Goal: Book appointment/travel/reservation

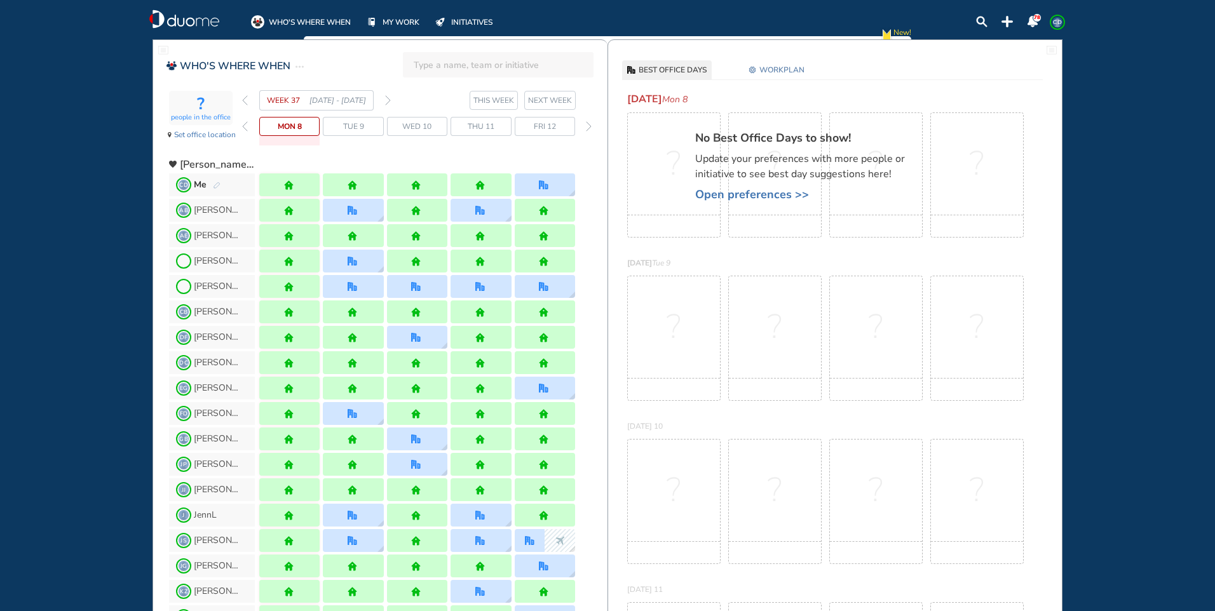
click at [391, 100] on section "WEEK 37 [DATE] - [DATE] THIS WEEK NEXT WEEK" at bounding box center [424, 100] width 365 height 20
click at [384, 98] on div "WEEK 37 [DATE] - [DATE]" at bounding box center [316, 100] width 149 height 20
click at [390, 100] on img "forward week" at bounding box center [388, 100] width 6 height 10
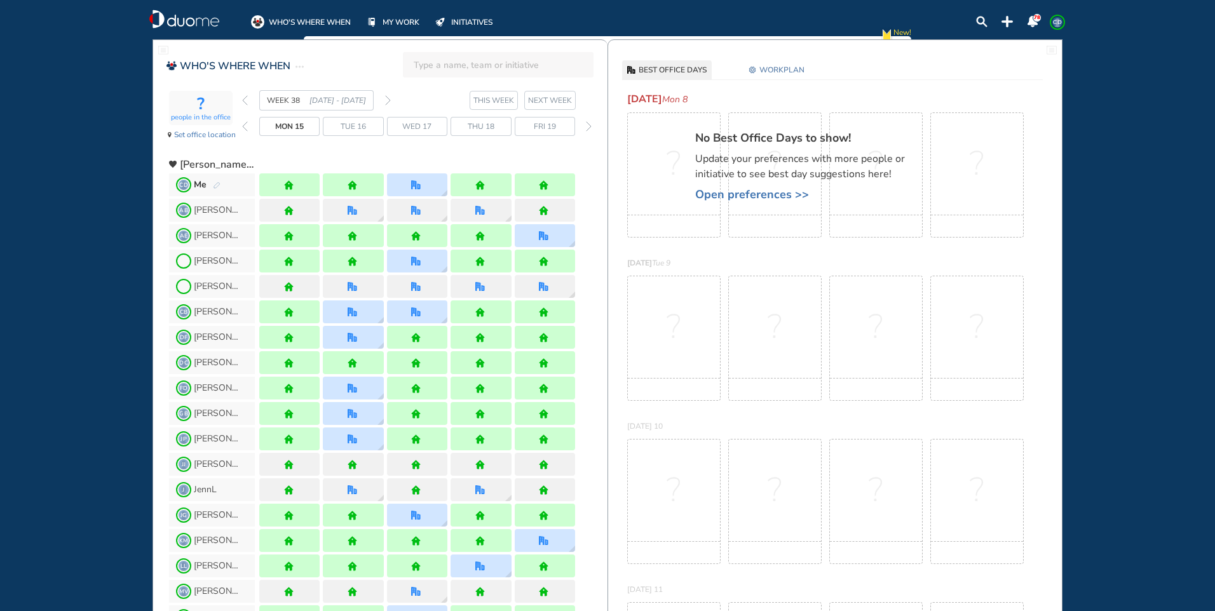
click at [390, 100] on img "forward week" at bounding box center [388, 100] width 6 height 10
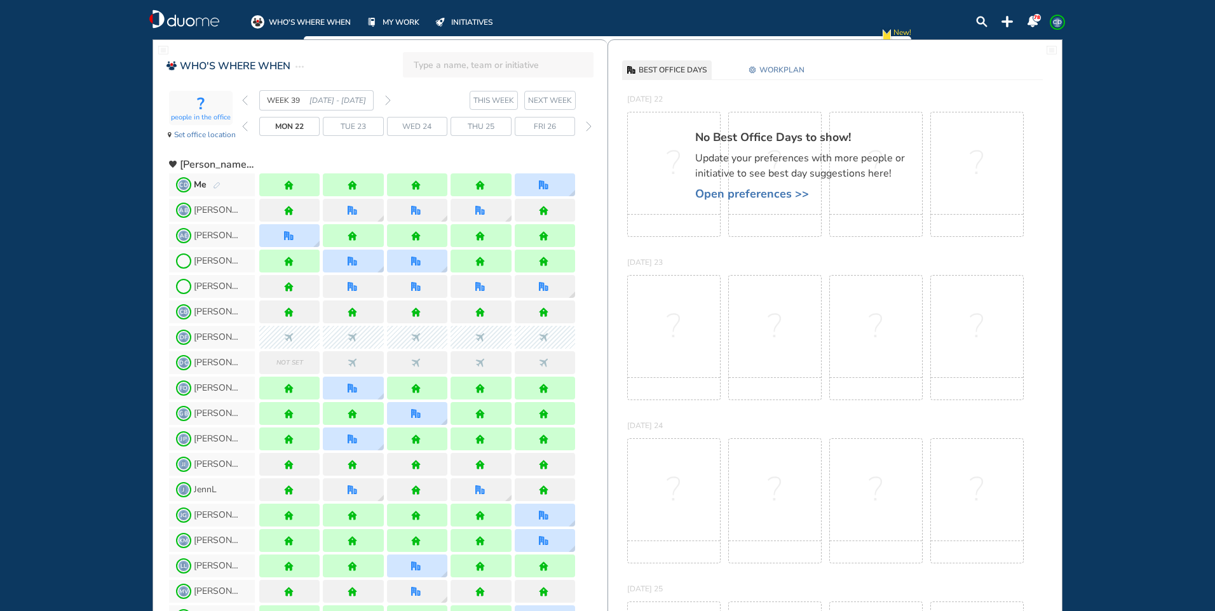
click at [390, 100] on img "forward week" at bounding box center [388, 100] width 6 height 10
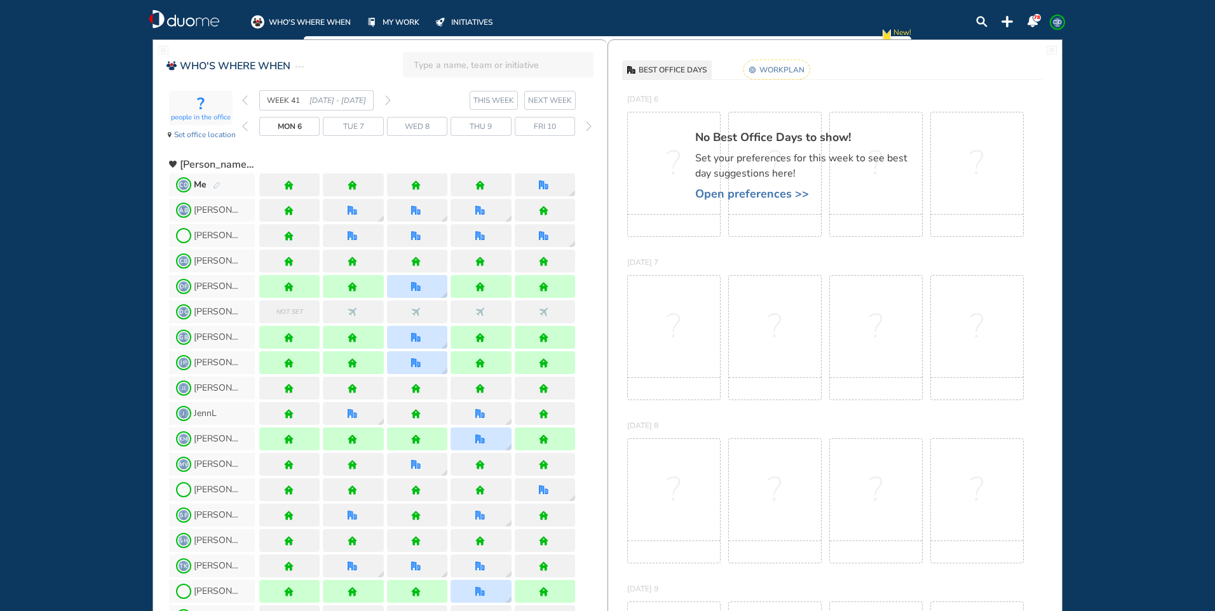
click at [390, 100] on img "forward week" at bounding box center [388, 100] width 6 height 10
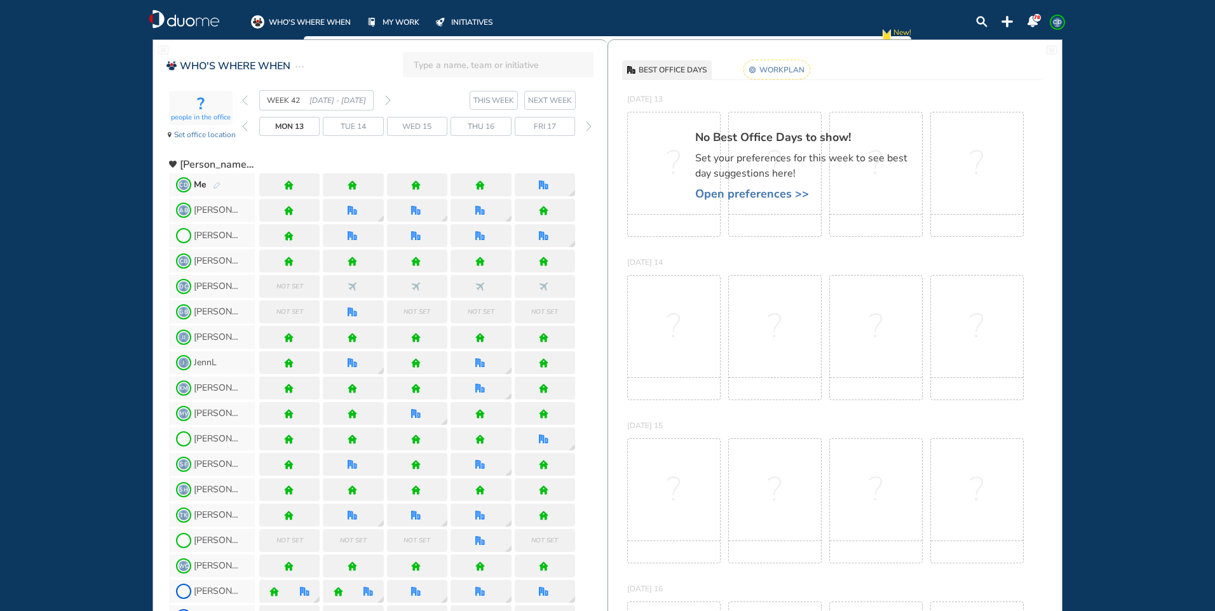
click at [243, 102] on img "back week" at bounding box center [245, 100] width 6 height 10
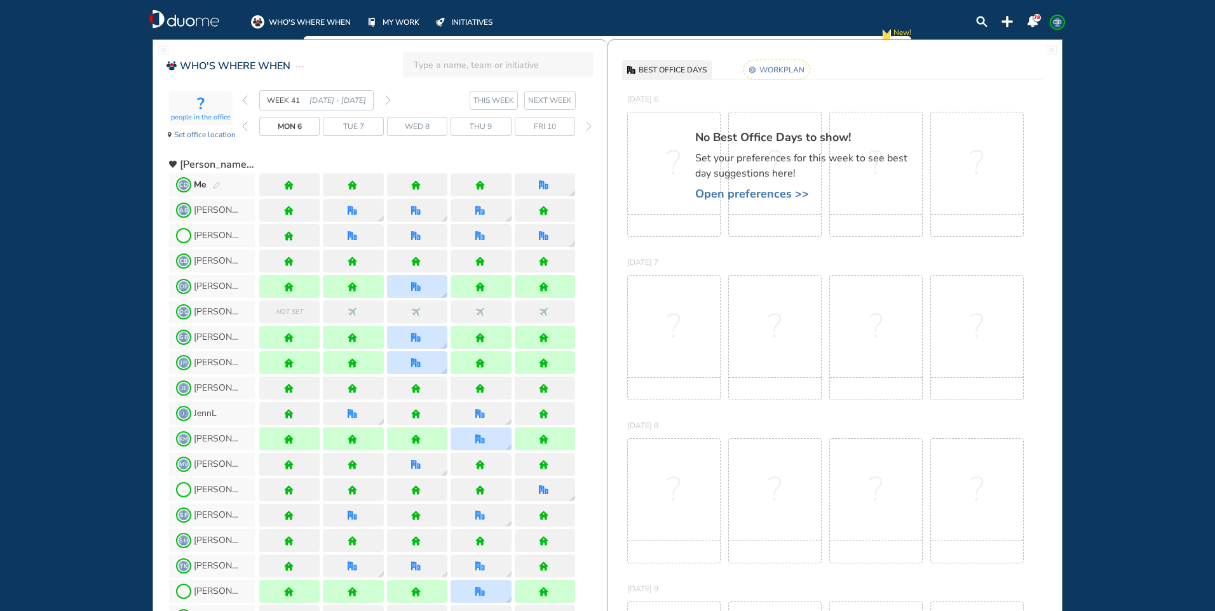
click at [216, 184] on img "pen-edit" at bounding box center [217, 186] width 8 height 8
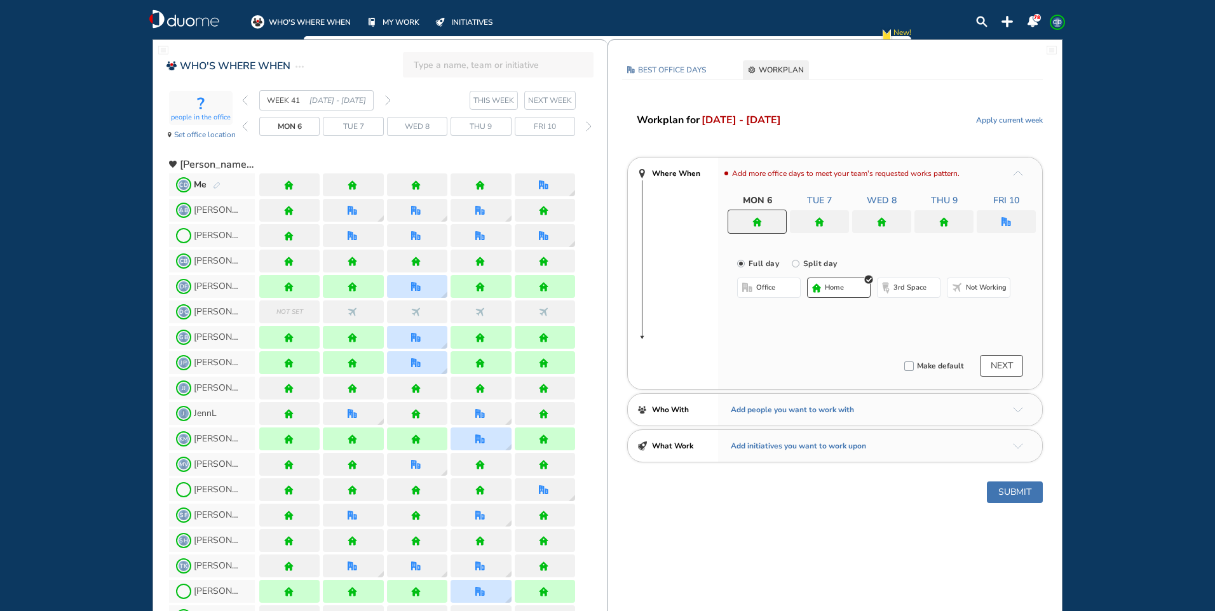
click at [289, 179] on div at bounding box center [289, 184] width 60 height 23
click at [289, 189] on img "home" at bounding box center [289, 185] width 10 height 10
click at [213, 186] on img "pen-edit" at bounding box center [217, 186] width 8 height 8
click at [824, 288] on button "home" at bounding box center [839, 288] width 64 height 20
click at [822, 214] on div at bounding box center [819, 221] width 59 height 23
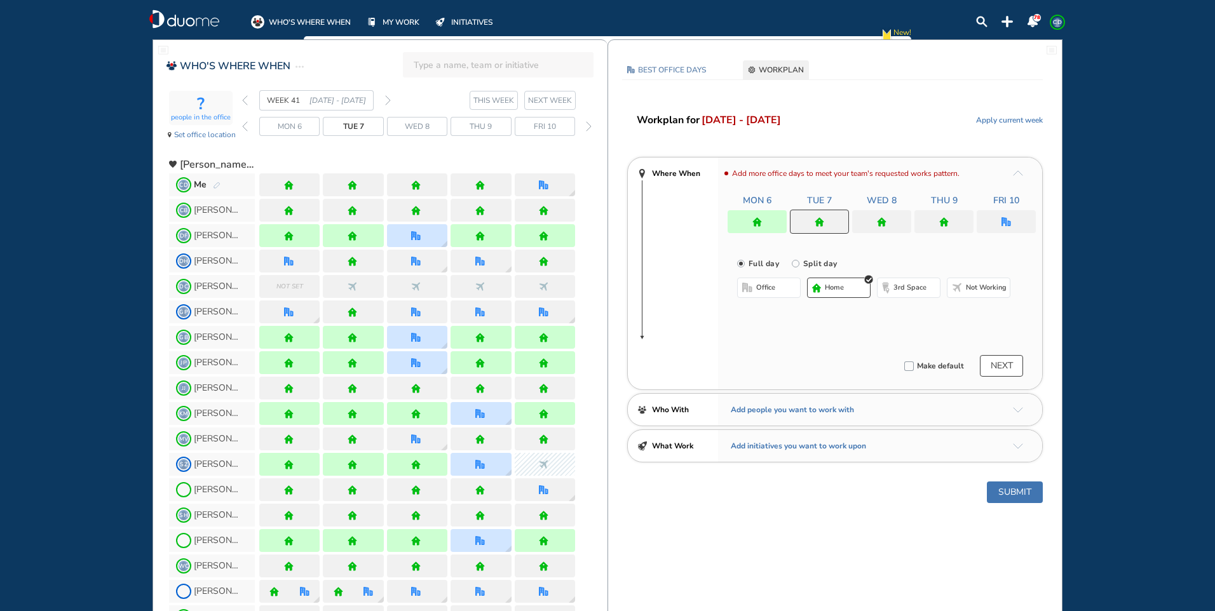
click at [843, 295] on button "home" at bounding box center [839, 288] width 64 height 20
click at [892, 226] on div at bounding box center [881, 221] width 59 height 23
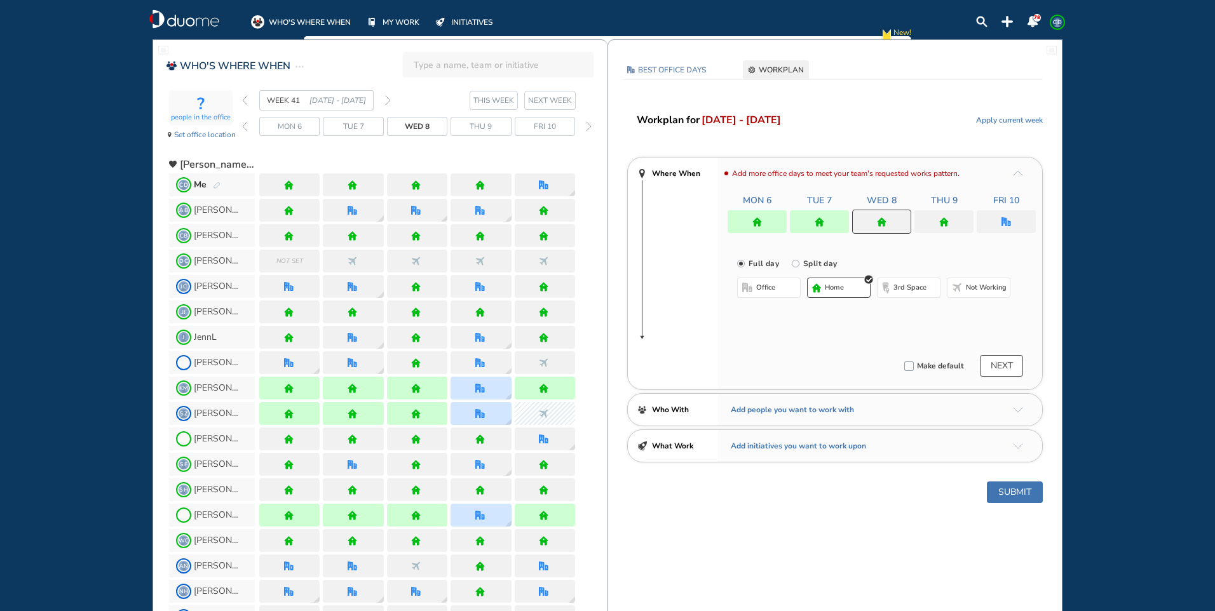
click at [859, 280] on button "home" at bounding box center [839, 288] width 64 height 20
click at [944, 223] on img "home" at bounding box center [944, 222] width 10 height 10
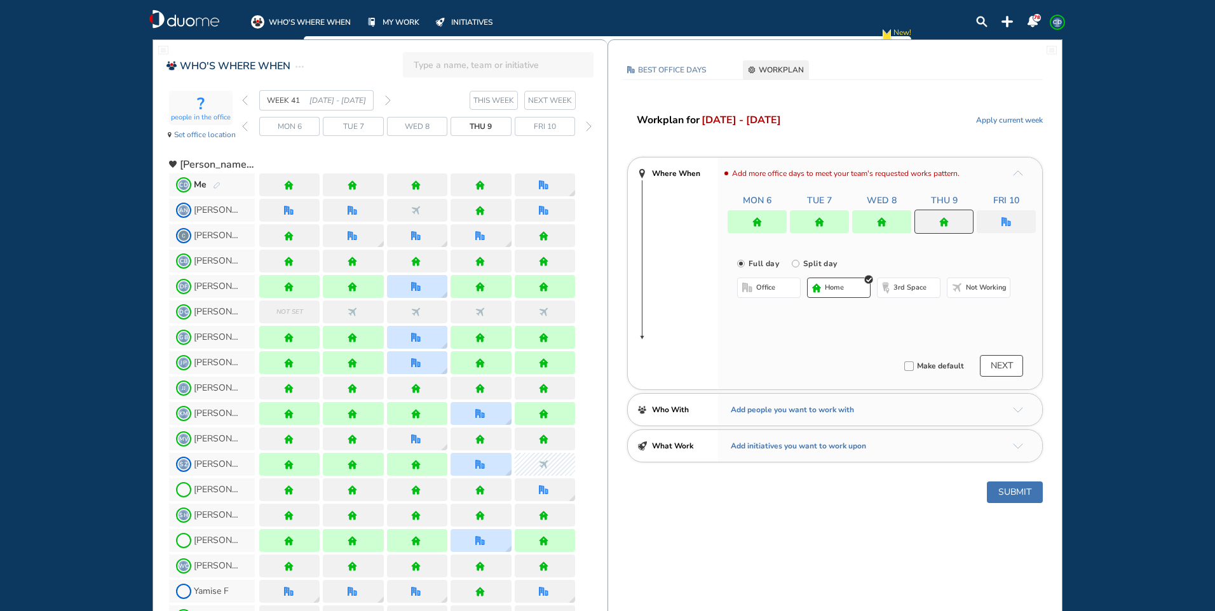
click at [845, 287] on button "home" at bounding box center [839, 288] width 64 height 20
click at [1014, 219] on div at bounding box center [1006, 221] width 59 height 23
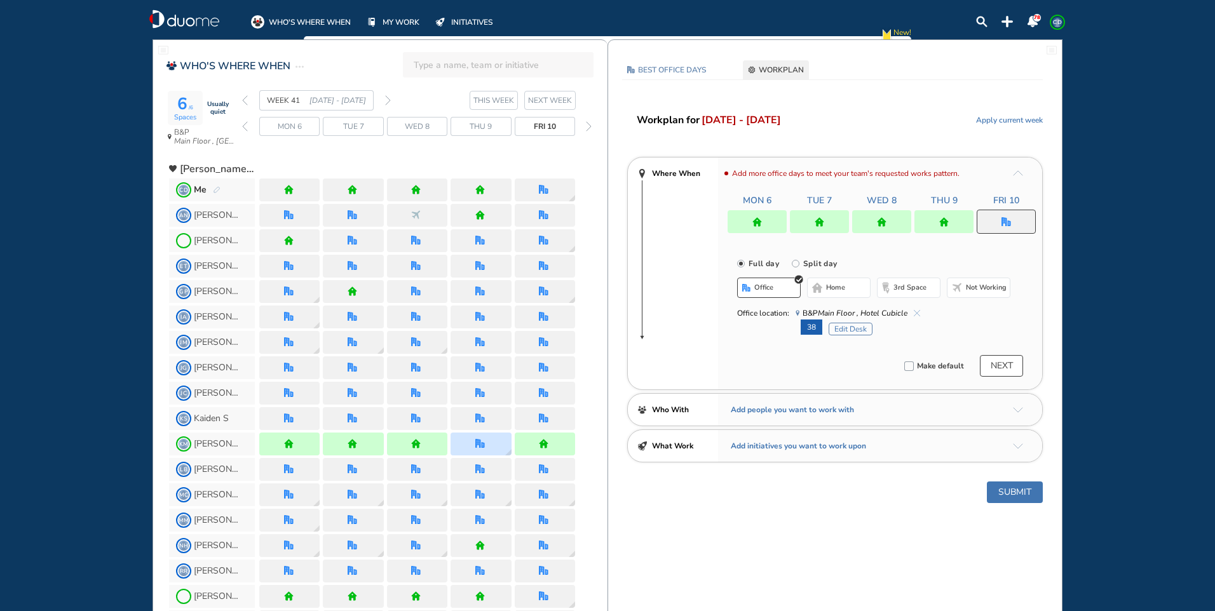
click at [1011, 493] on button "Submit" at bounding box center [1015, 493] width 56 height 22
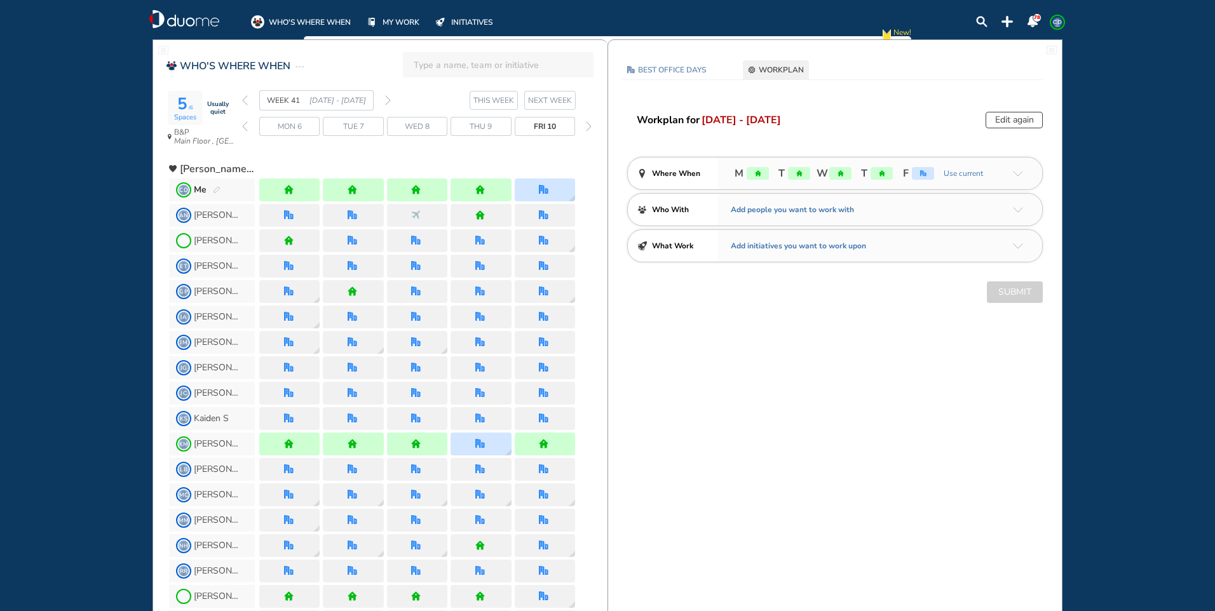
click at [388, 100] on img "forward week" at bounding box center [388, 100] width 6 height 10
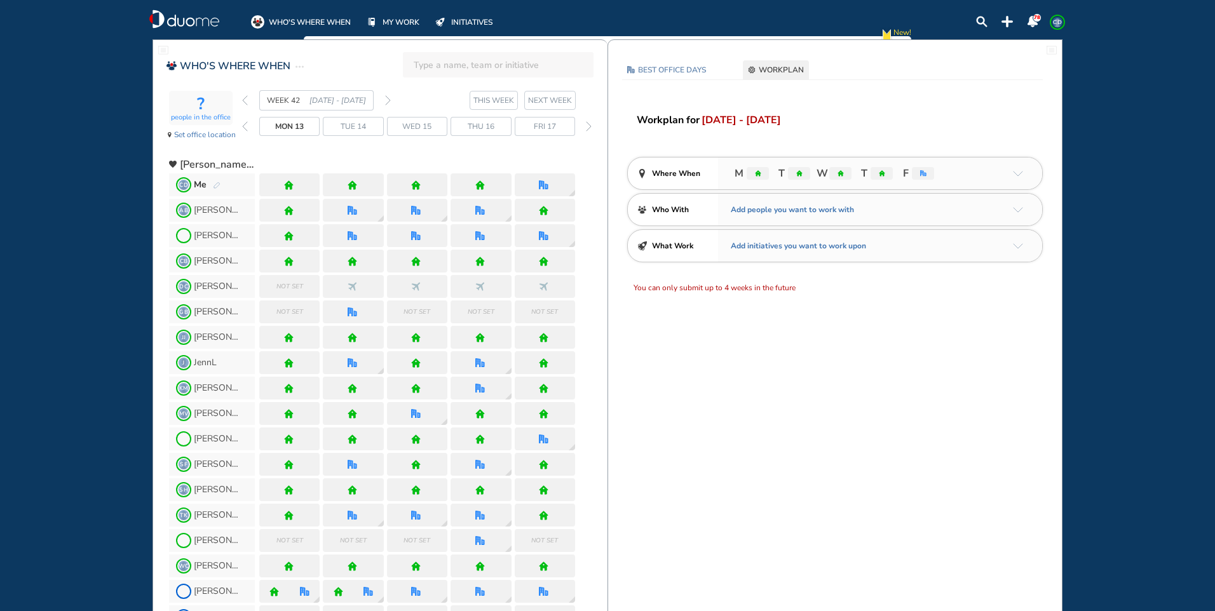
click at [214, 184] on img "pen-edit" at bounding box center [217, 186] width 8 height 8
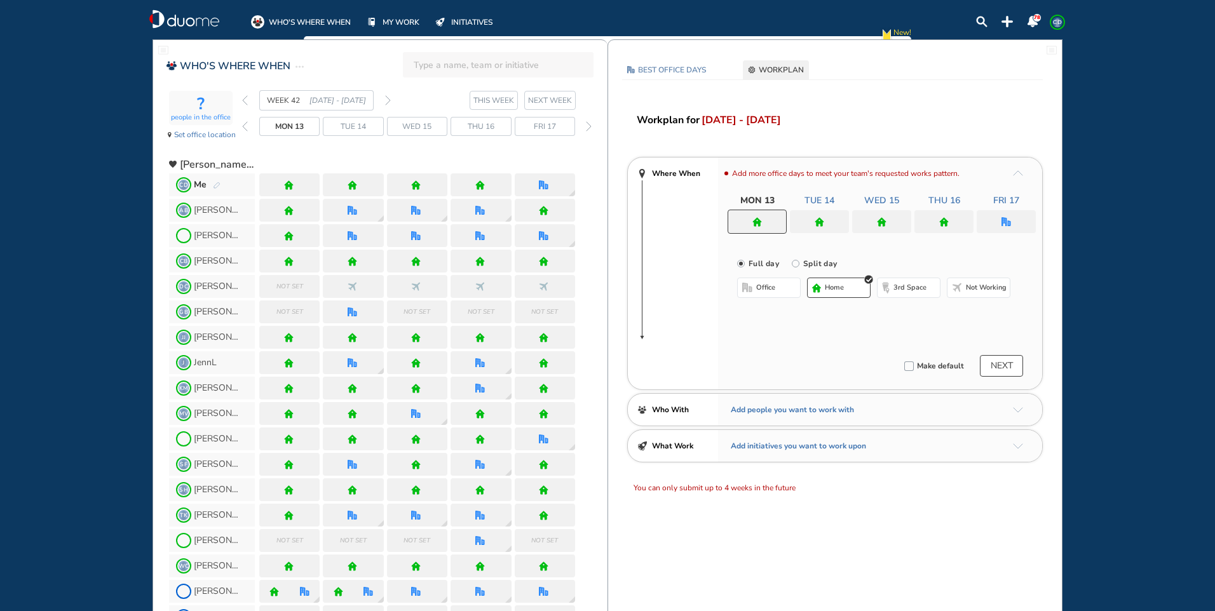
click at [827, 292] on span "home" at bounding box center [834, 288] width 19 height 10
drag, startPoint x: 821, startPoint y: 214, endPoint x: 825, endPoint y: 250, distance: 36.5
click at [822, 214] on div at bounding box center [819, 221] width 59 height 23
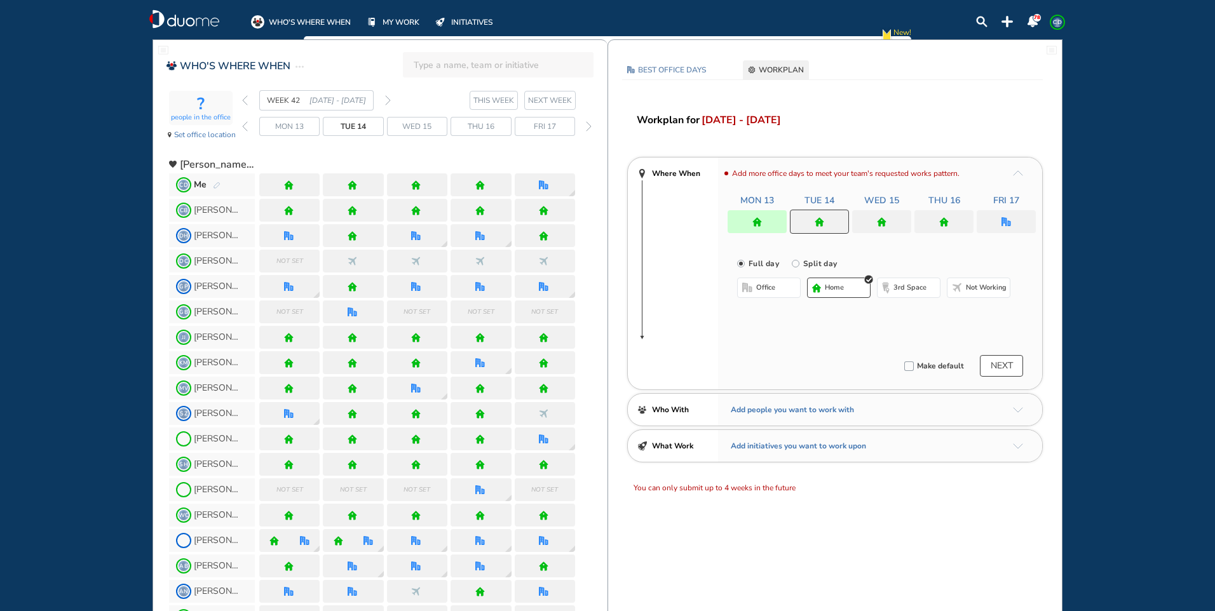
click at [829, 284] on span "home" at bounding box center [834, 288] width 19 height 10
click at [876, 224] on div at bounding box center [881, 221] width 59 height 23
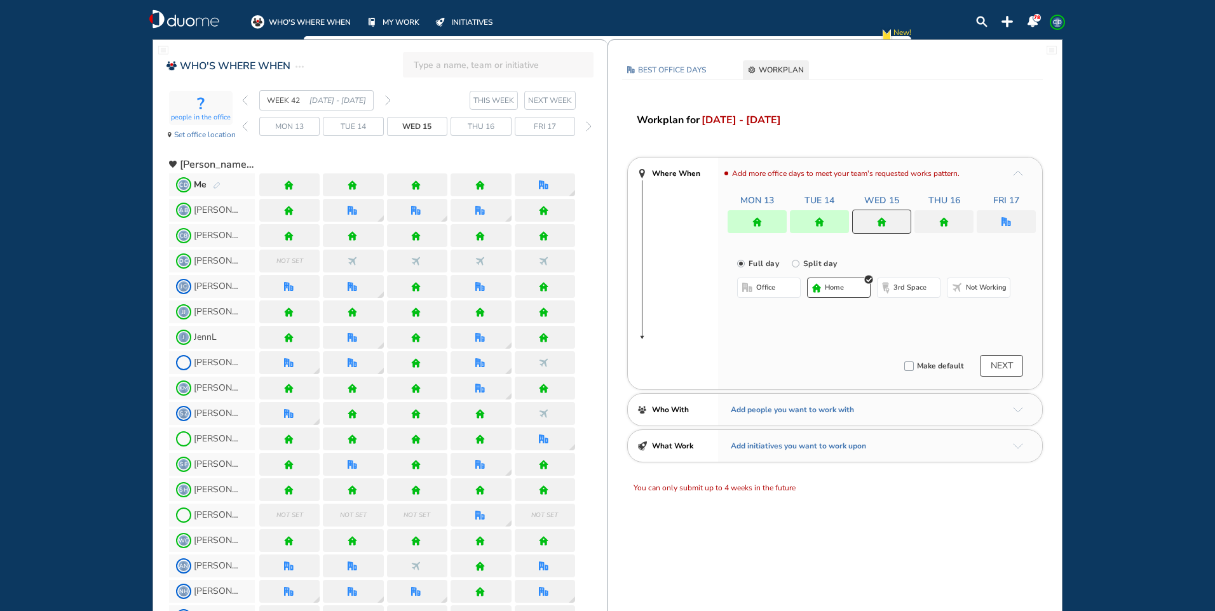
click at [780, 289] on button "office" at bounding box center [769, 288] width 64 height 20
click at [778, 314] on button "Select location" at bounding box center [770, 313] width 51 height 13
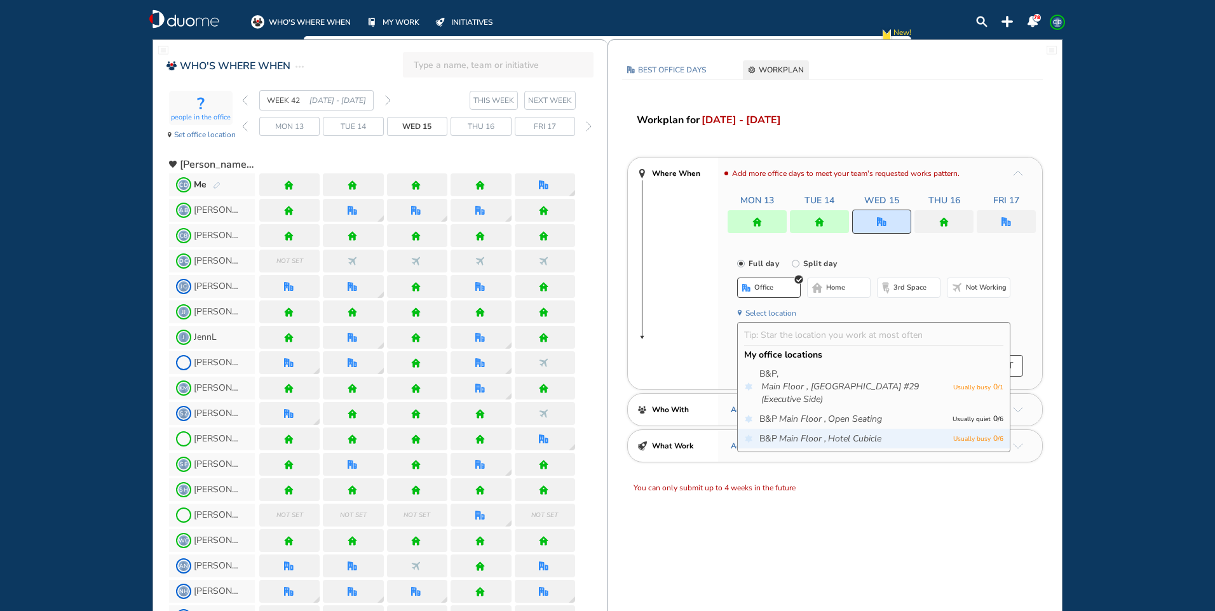
click at [817, 431] on div "B&P Main Floor , Hotel Cubicle Usually busy 0 / 6" at bounding box center [874, 439] width 272 height 20
click at [821, 437] on icon "Main Floor ," at bounding box center [802, 439] width 47 height 13
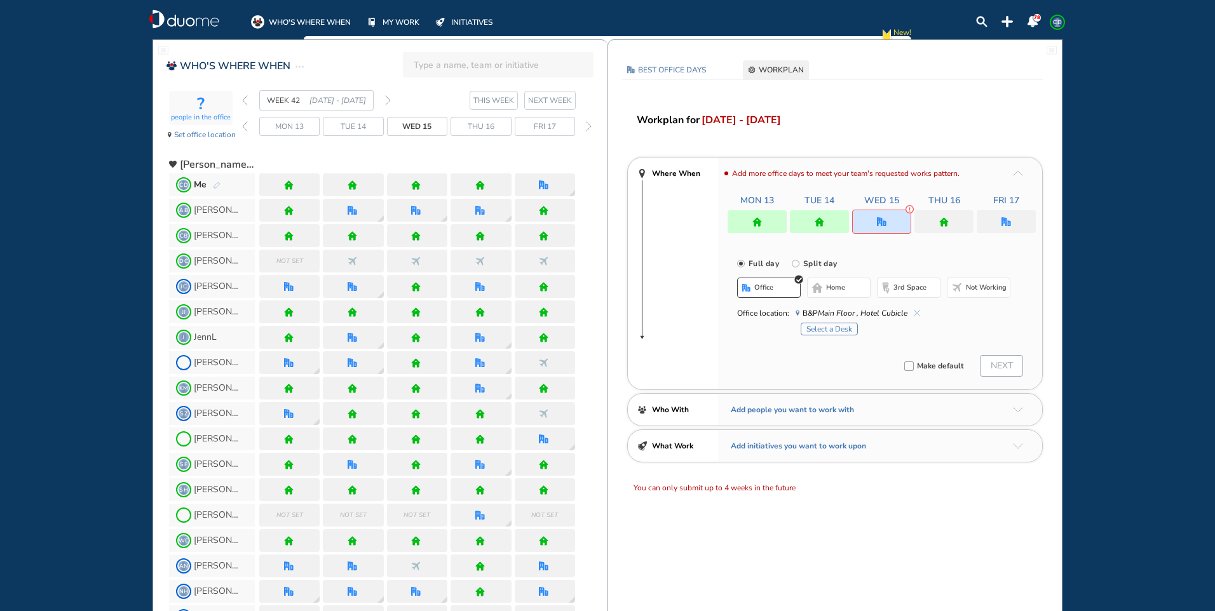
click at [828, 327] on button "Select a Desk" at bounding box center [829, 329] width 57 height 13
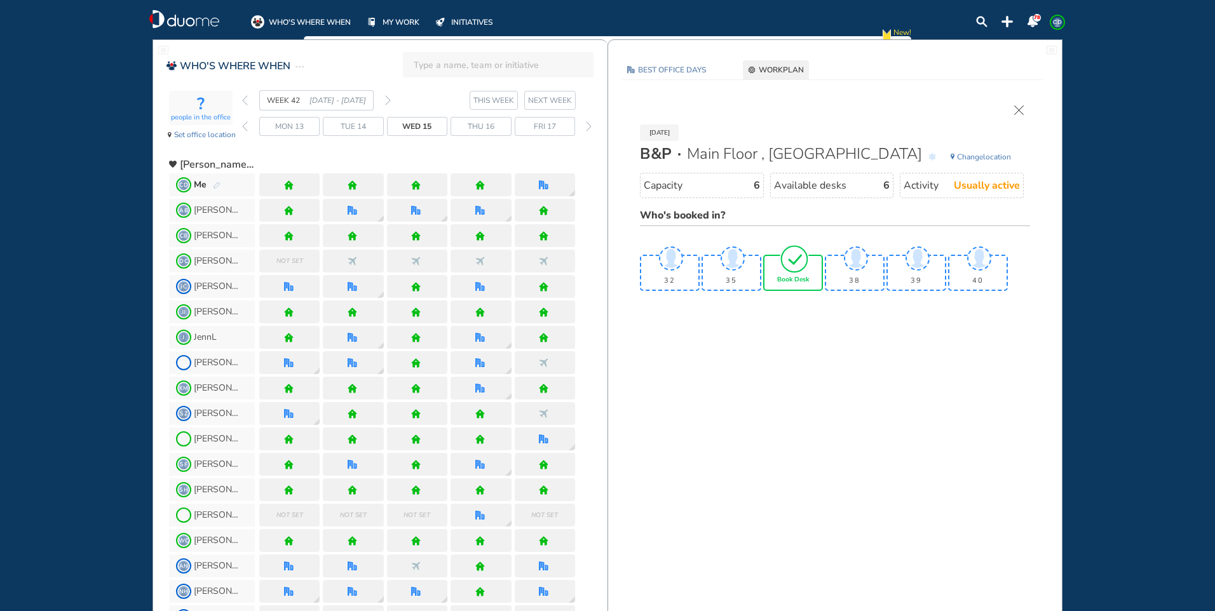
click at [796, 270] on img "tick-rounded-outline" at bounding box center [794, 259] width 29 height 30
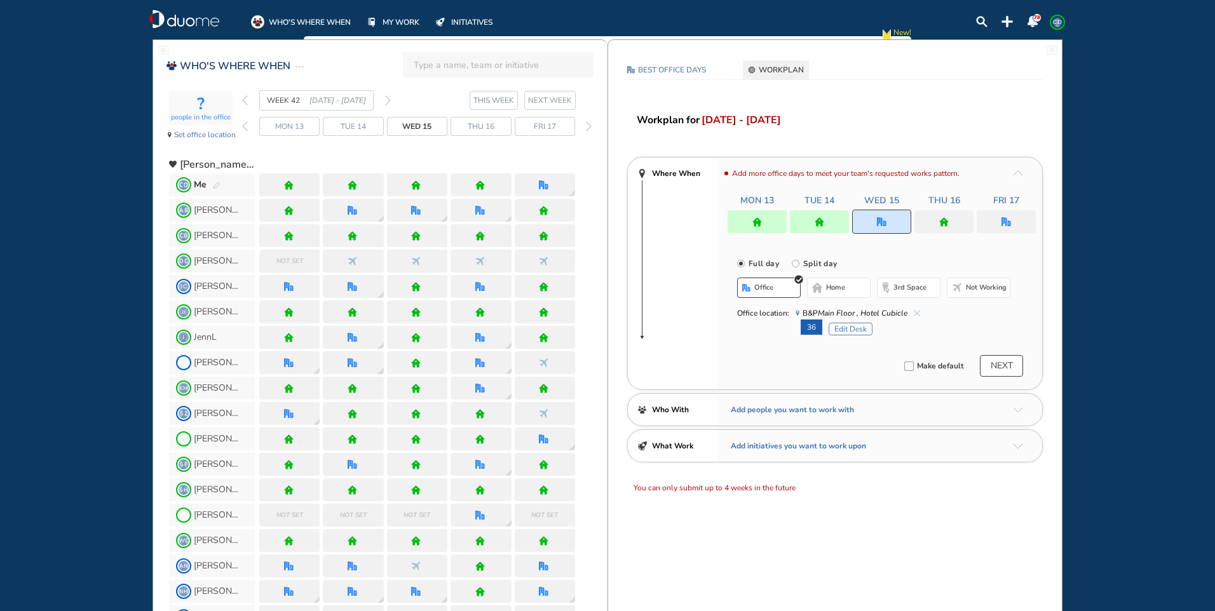
click at [861, 328] on button "Edit Desk" at bounding box center [851, 329] width 44 height 13
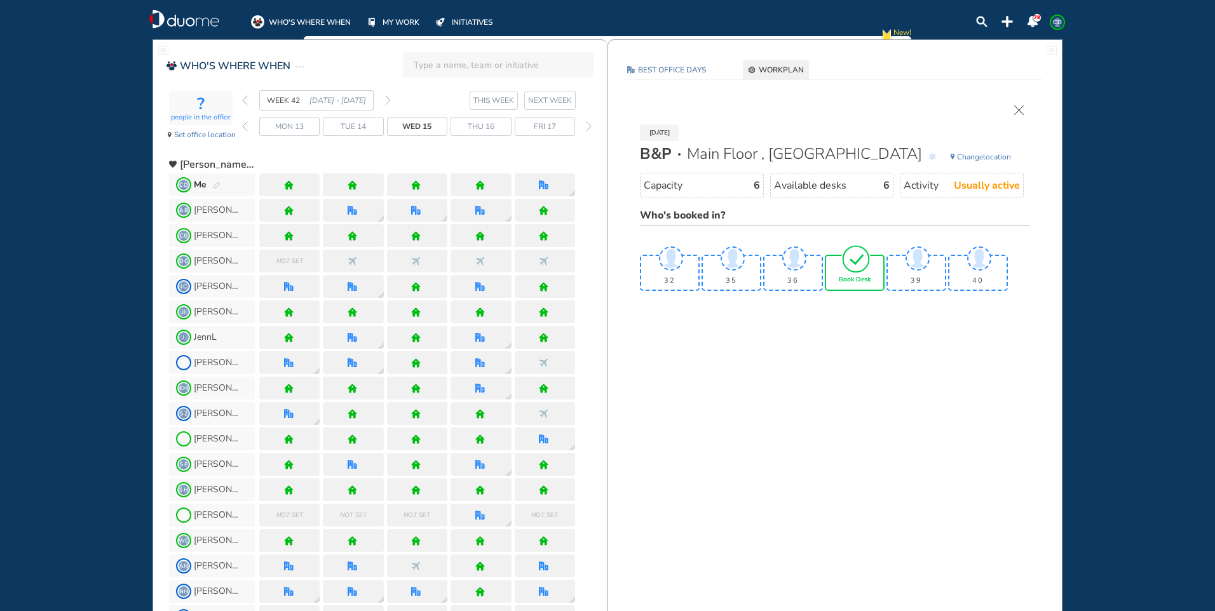
click at [855, 270] on img "tick-rounded-outline" at bounding box center [855, 259] width 29 height 30
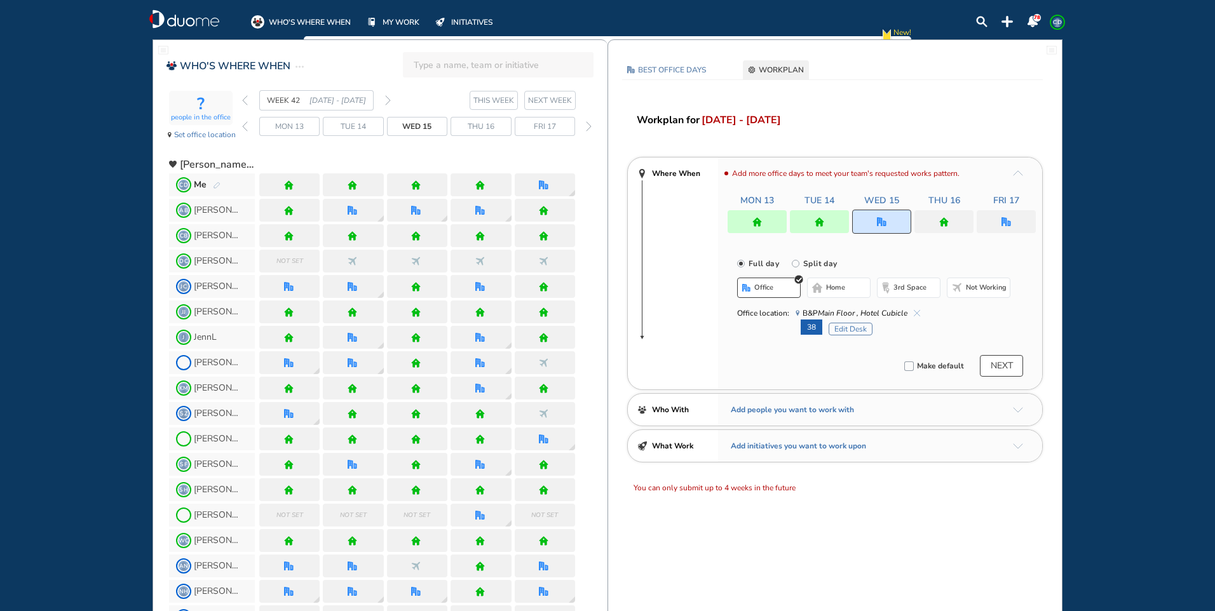
click at [958, 222] on div at bounding box center [943, 221] width 59 height 23
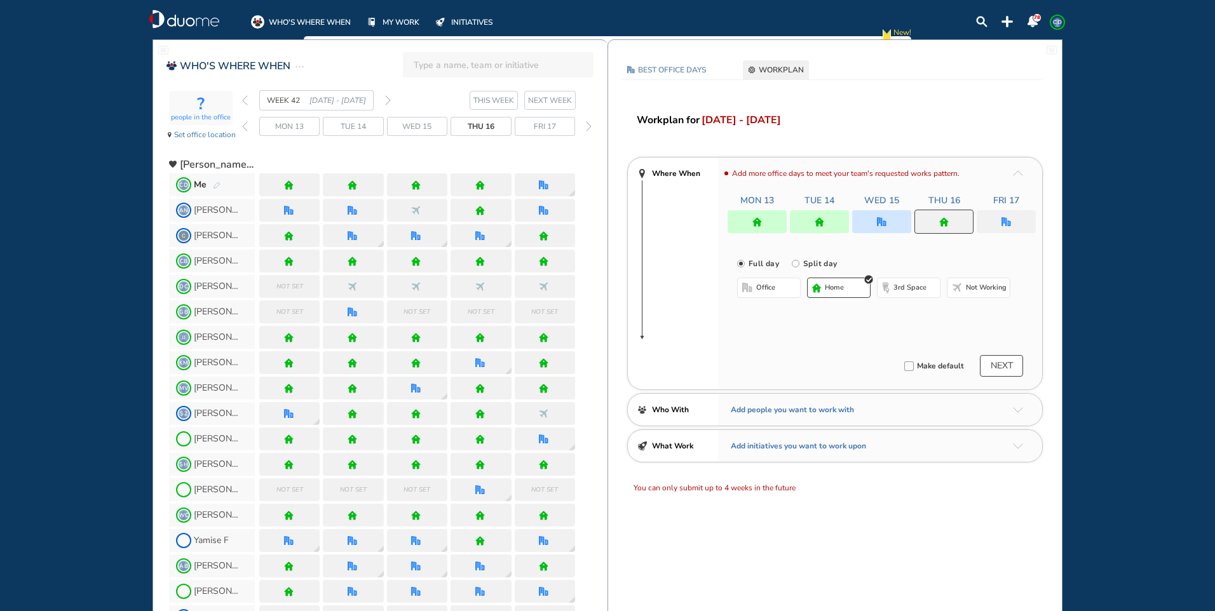
click at [844, 288] on span "home" at bounding box center [834, 288] width 19 height 10
click at [995, 226] on div at bounding box center [1006, 221] width 59 height 23
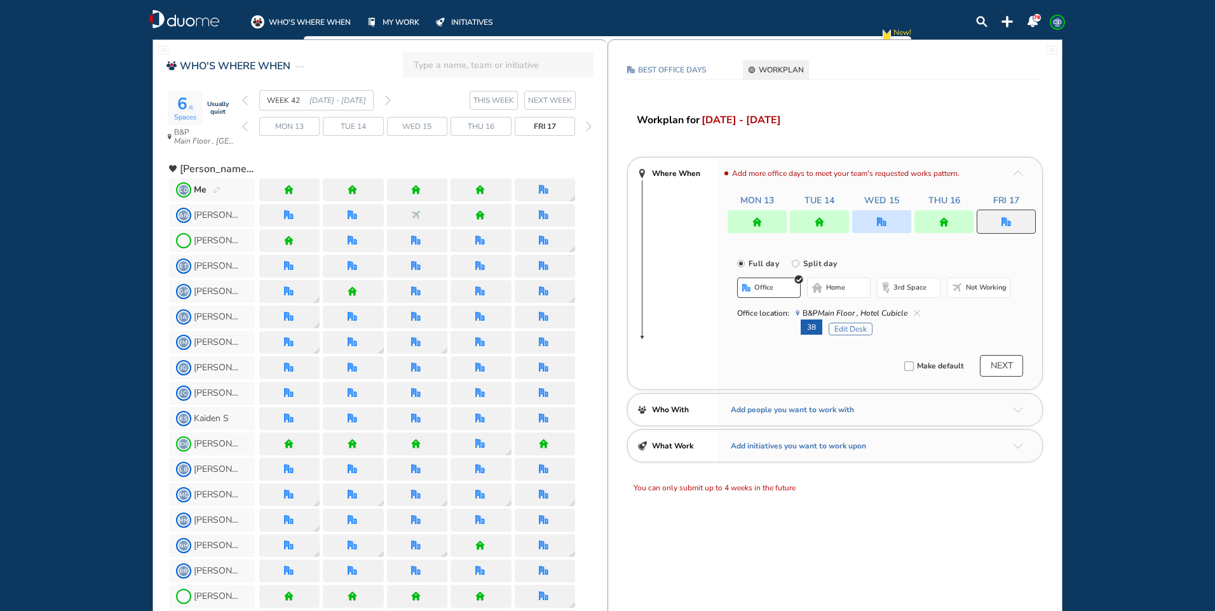
click at [845, 282] on button "home" at bounding box center [839, 288] width 64 height 20
click at [1009, 363] on button "NEXT" at bounding box center [1001, 366] width 43 height 22
